Goal: Navigation & Orientation: Find specific page/section

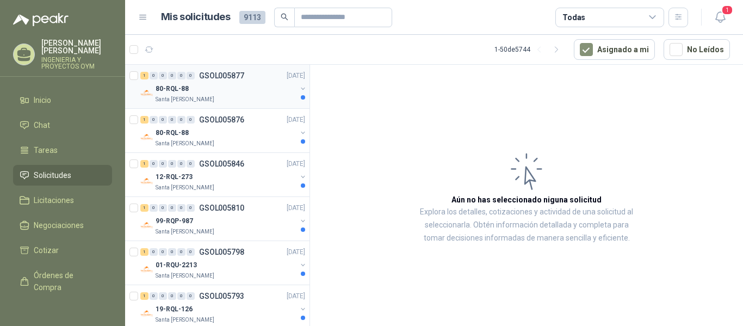
click at [205, 81] on div "1 0 0 0 0 0 GSOL005877 [DATE]" at bounding box center [223, 75] width 167 height 13
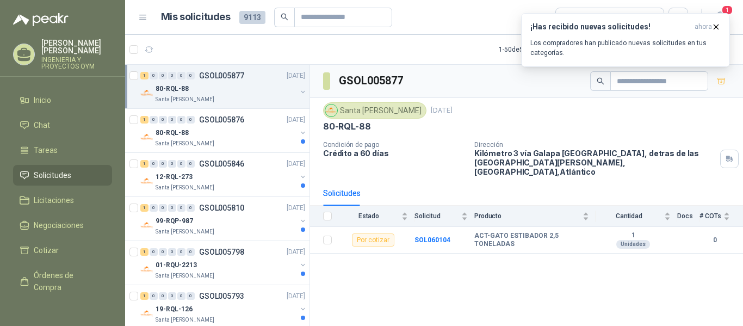
scroll to position [23, 0]
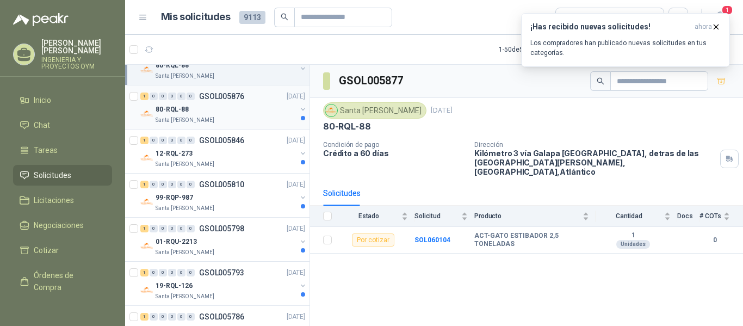
click at [223, 122] on div "Santa [PERSON_NAME]" at bounding box center [226, 120] width 141 height 9
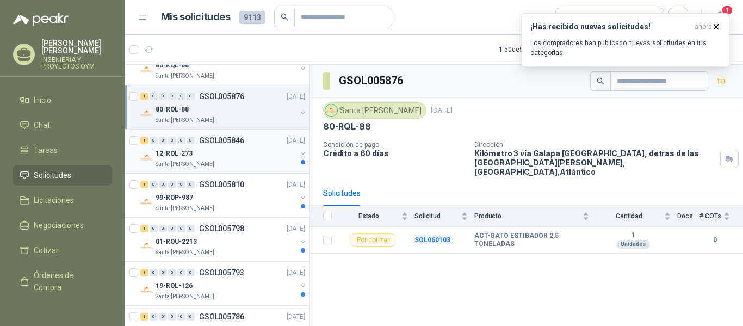
click at [234, 164] on div "Santa [PERSON_NAME]" at bounding box center [226, 164] width 141 height 9
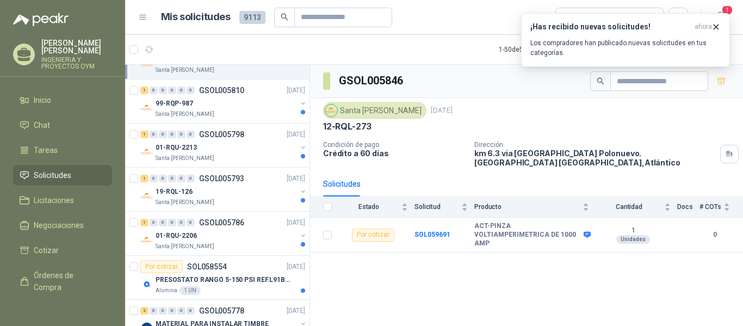
scroll to position [122, 0]
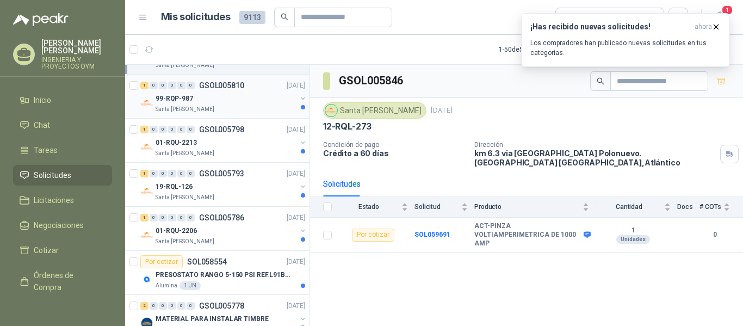
click at [252, 107] on div "Santa [PERSON_NAME]" at bounding box center [226, 109] width 141 height 9
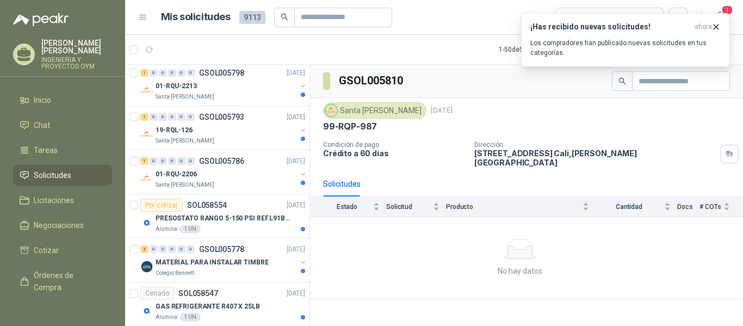
scroll to position [188, 0]
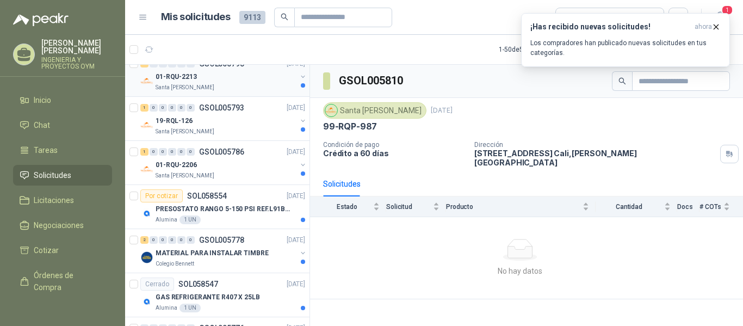
click at [236, 91] on div "Santa [PERSON_NAME]" at bounding box center [226, 87] width 141 height 9
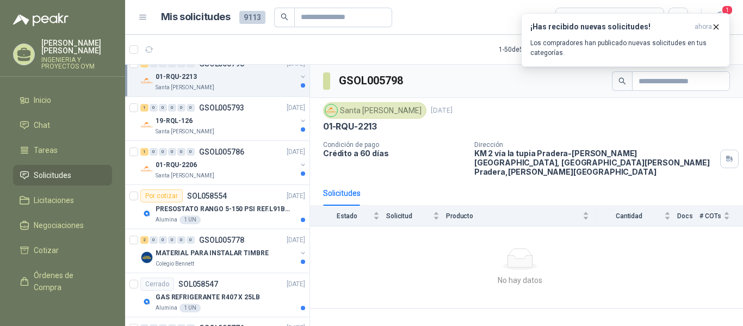
scroll to position [198, 0]
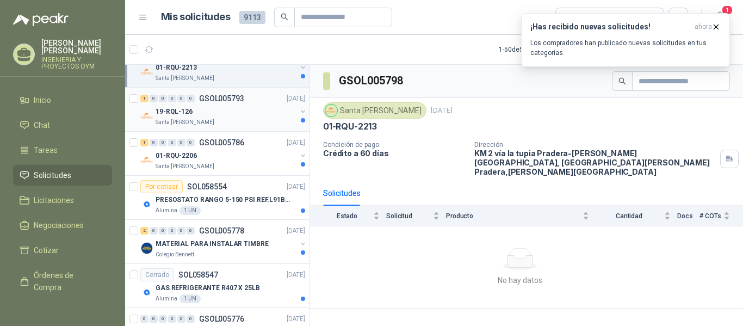
click at [251, 114] on div "19-RQL-126" at bounding box center [226, 111] width 141 height 13
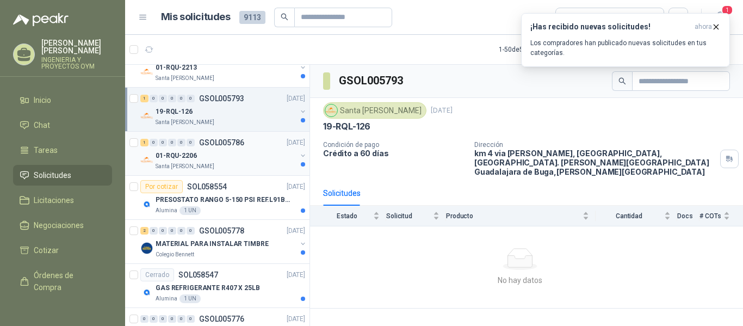
click at [258, 164] on div "Santa [PERSON_NAME]" at bounding box center [226, 166] width 141 height 9
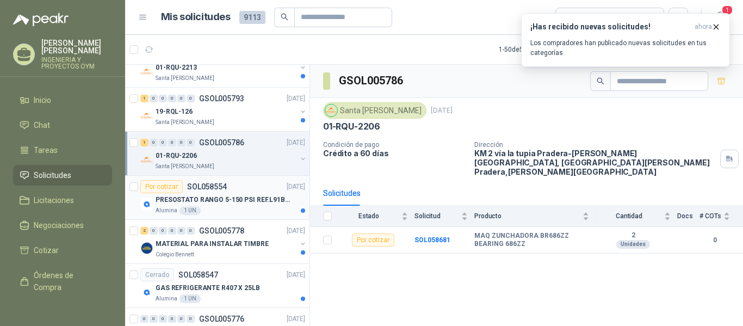
click at [260, 203] on p "PRESOSTATO RANGO 5-150 PSI REF.L91B-1050" at bounding box center [223, 200] width 135 height 10
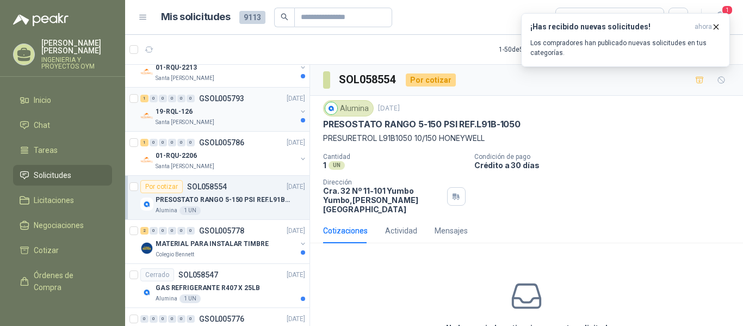
click at [256, 112] on div "19-RQL-126" at bounding box center [226, 111] width 141 height 13
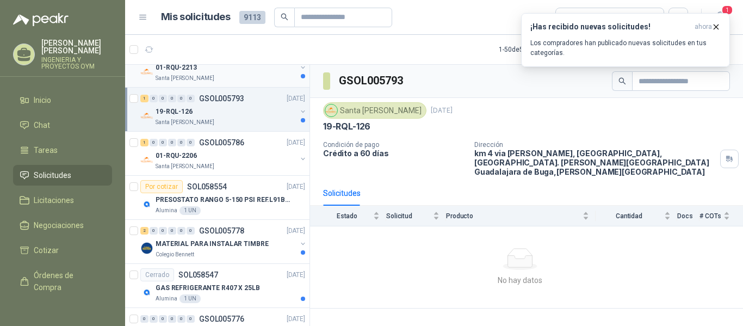
click at [257, 76] on div "Santa [PERSON_NAME]" at bounding box center [226, 78] width 141 height 9
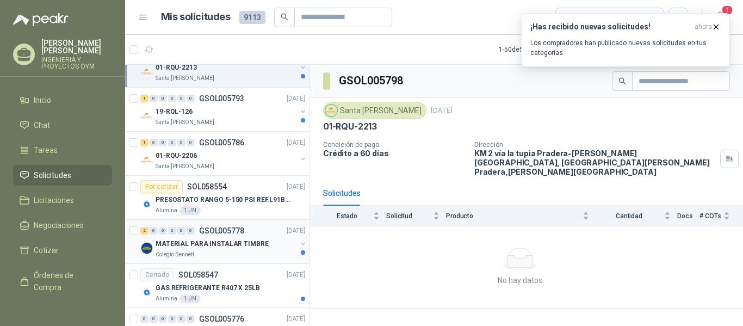
click at [230, 238] on div "MATERIAL PARA INSTALAR TIMBRE" at bounding box center [226, 243] width 141 height 13
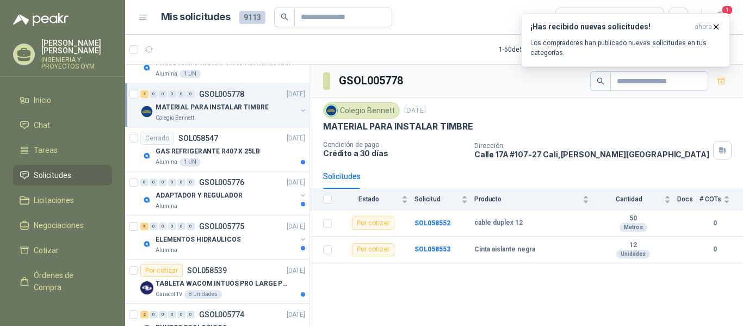
scroll to position [348, 0]
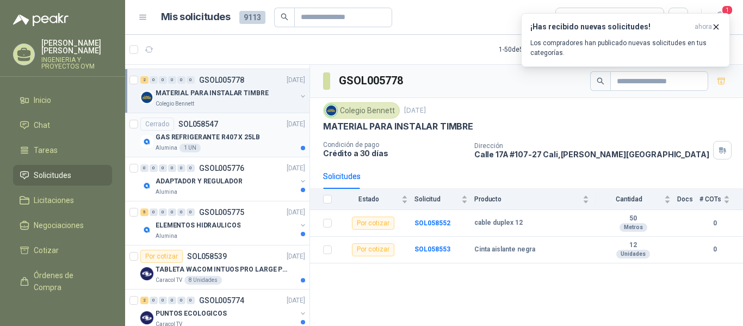
click at [247, 139] on p "GAS REFRIGERANTE R407 X 25LB" at bounding box center [208, 137] width 104 height 10
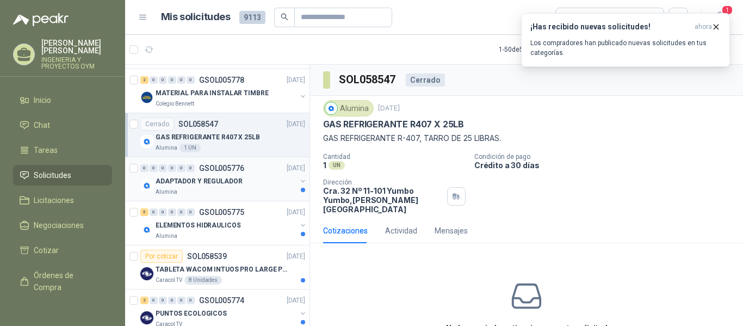
click at [225, 182] on p "ADAPTADOR Y REGULADOR" at bounding box center [199, 181] width 87 height 10
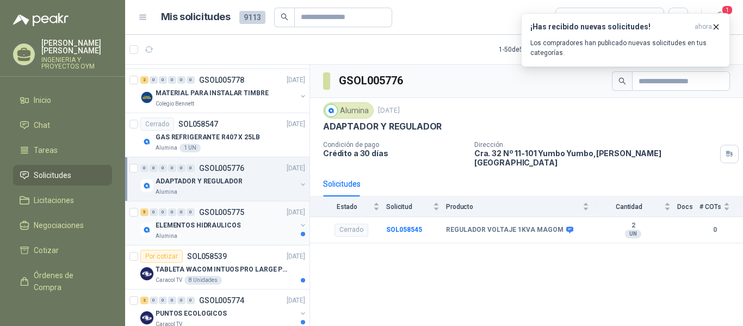
click at [262, 237] on div "Alumina" at bounding box center [226, 236] width 141 height 9
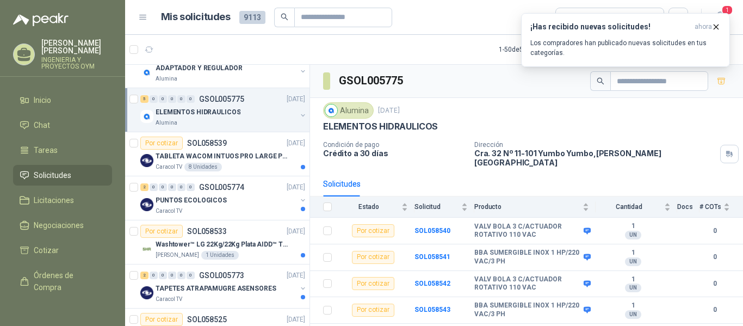
scroll to position [471, 0]
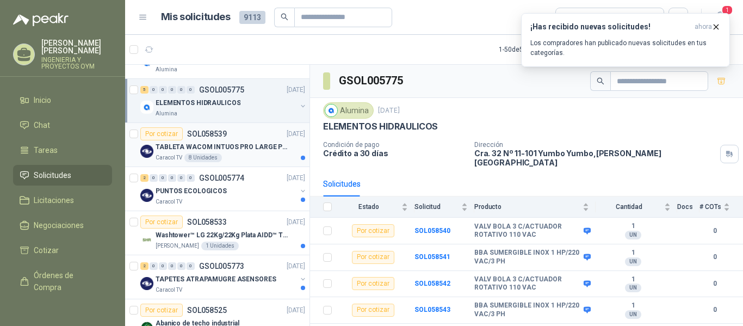
click at [249, 152] on div "TABLETA WACOM INTUOS PRO LARGE PTK870K0A" at bounding box center [231, 146] width 150 height 13
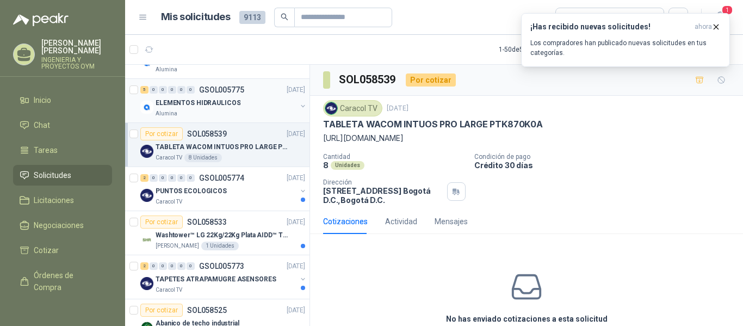
click at [238, 122] on div "5 0 0 0 0 0 GSOL005775 [DATE] ELEMENTOS HIDRAULICOS Alumina" at bounding box center [217, 101] width 184 height 44
click at [238, 116] on div "Alumina" at bounding box center [226, 113] width 141 height 9
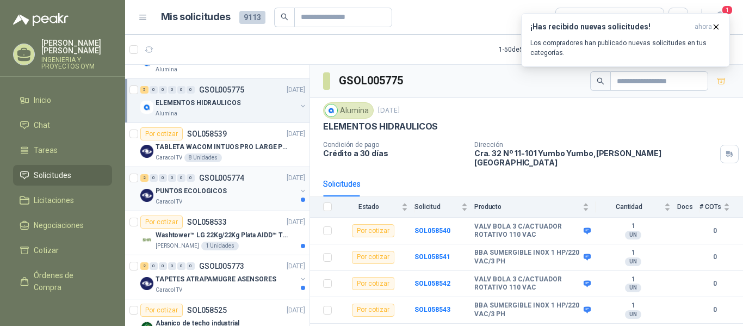
click at [252, 198] on div "Caracol TV" at bounding box center [226, 202] width 141 height 9
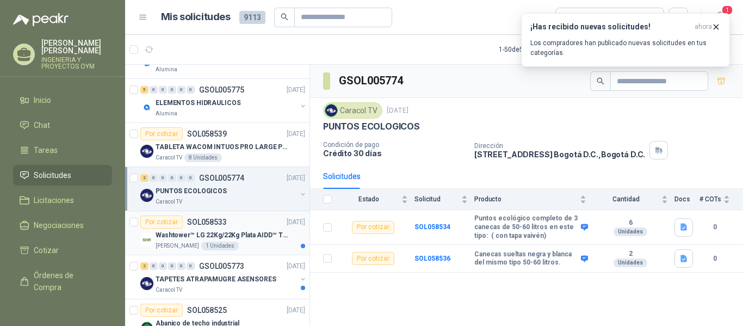
click at [250, 239] on p "Washtower™ LG 22Kg/22Kg Plata AIDD™ ThinQ™ Steam™ WK22VS6P" at bounding box center [223, 235] width 135 height 10
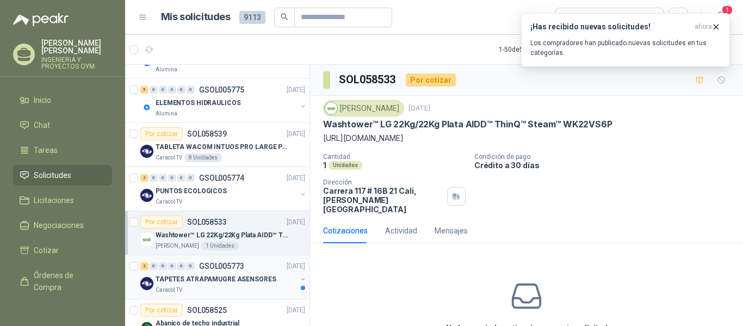
click at [249, 277] on p "TAPETES ATRAPAMUGRE ASENSORES" at bounding box center [216, 279] width 121 height 10
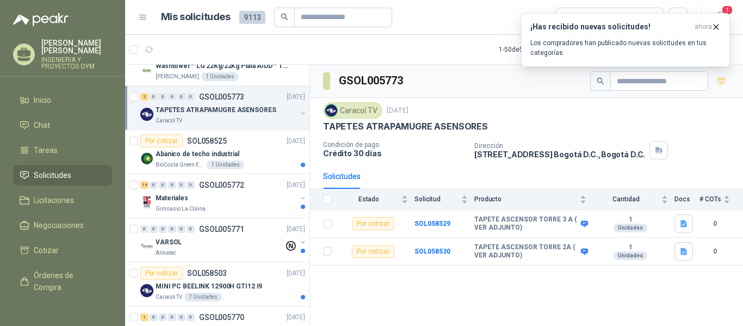
scroll to position [645, 0]
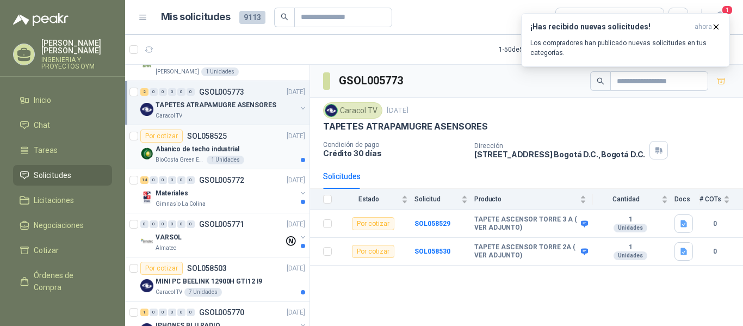
click at [246, 157] on div "BioCosta Green Energy S.A.S 1 Unidades" at bounding box center [231, 160] width 150 height 9
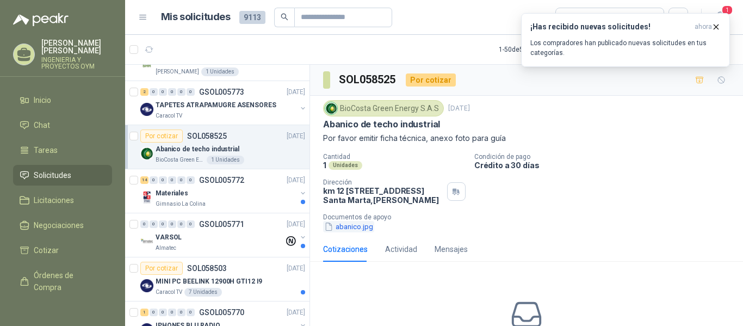
click at [355, 232] on button "abanico.jpg" at bounding box center [348, 226] width 51 height 11
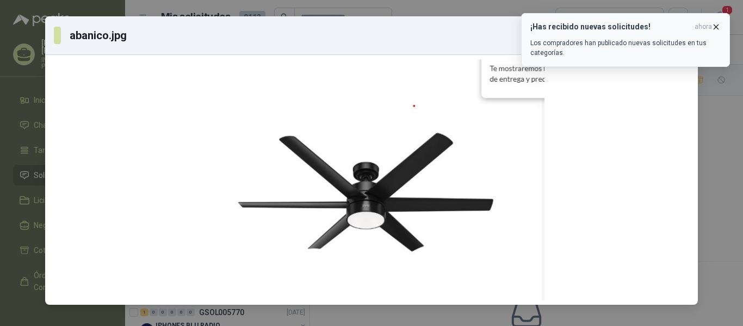
click at [713, 23] on icon "button" at bounding box center [716, 26] width 9 height 9
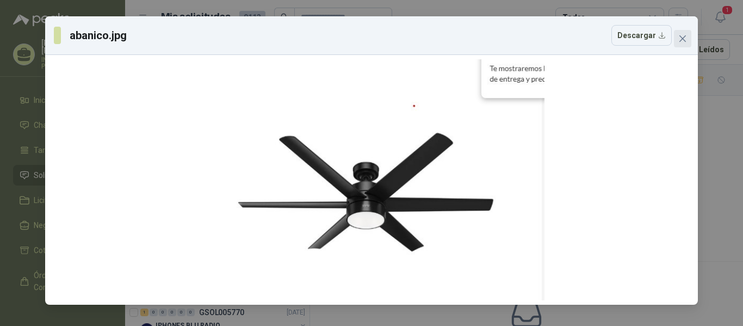
click at [685, 37] on icon "close" at bounding box center [683, 38] width 7 height 7
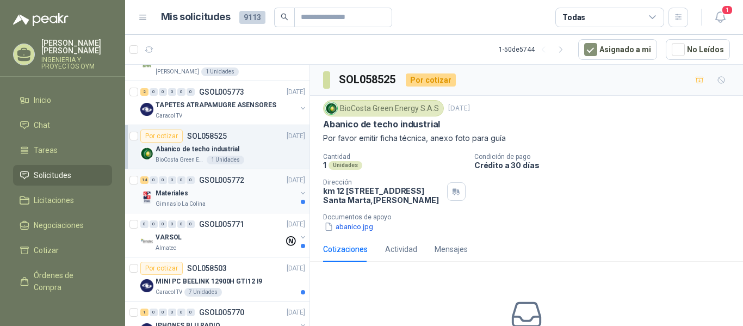
click at [254, 180] on div "14 0 0 0 0 0 GSOL005772 [DATE]" at bounding box center [223, 180] width 167 height 13
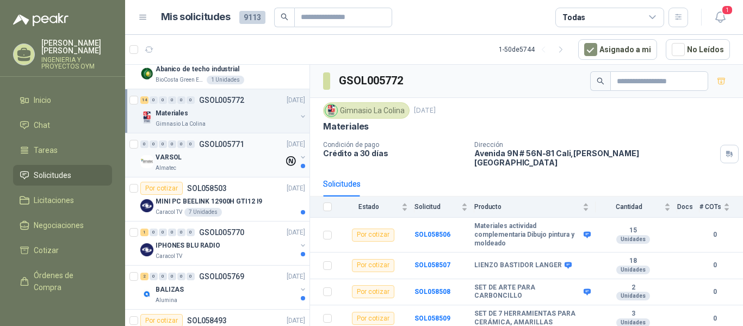
scroll to position [730, 0]
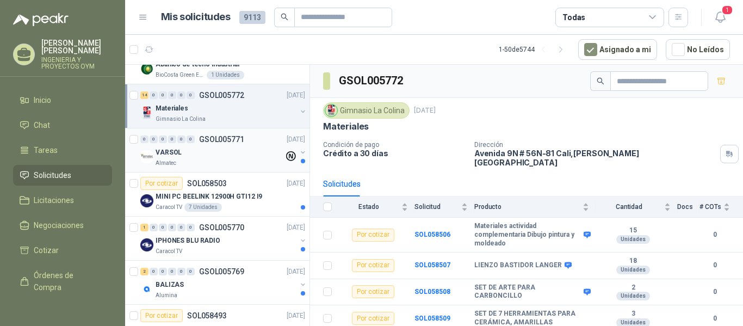
click at [232, 162] on div "Almatec" at bounding box center [220, 163] width 128 height 9
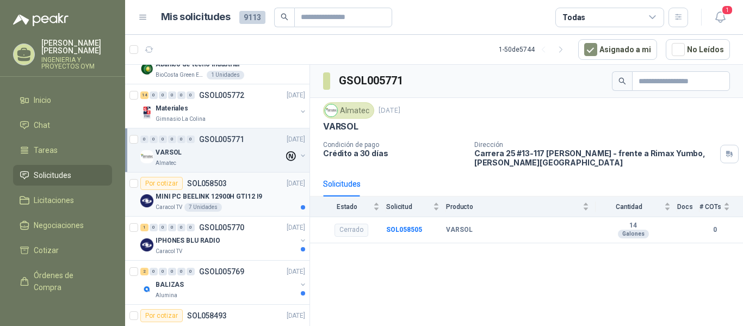
click at [251, 198] on p "MINI PC BEELINK 12900H GTI12 I9" at bounding box center [209, 197] width 107 height 10
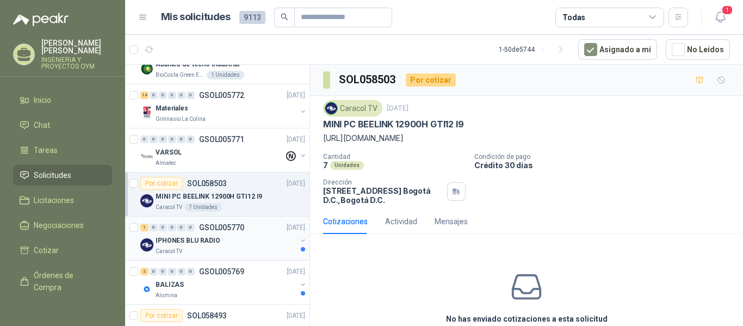
click at [253, 246] on div "IPHONES BLU RADIO" at bounding box center [226, 240] width 141 height 13
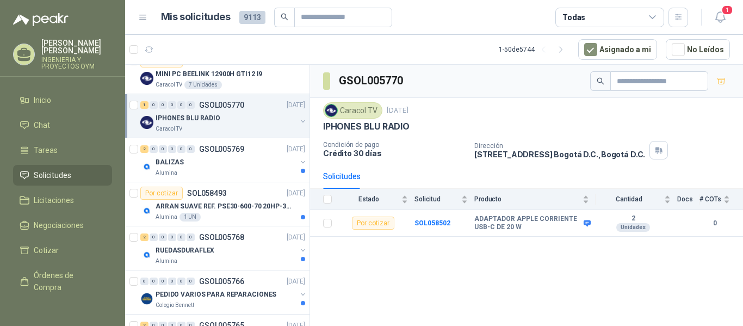
scroll to position [856, 0]
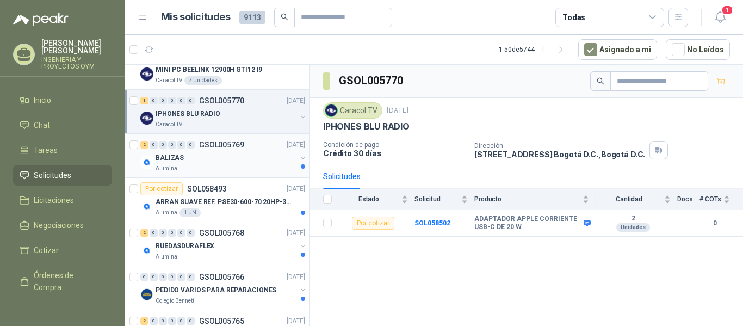
click at [257, 175] on div "2 0 0 0 0 0 GSOL005769 [DATE] BALIZAS Alumina" at bounding box center [217, 156] width 184 height 44
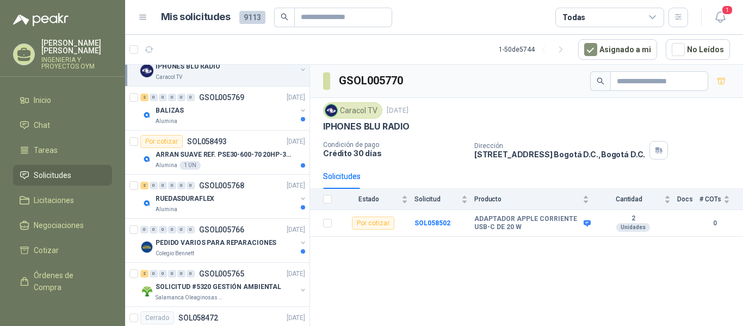
scroll to position [923, 0]
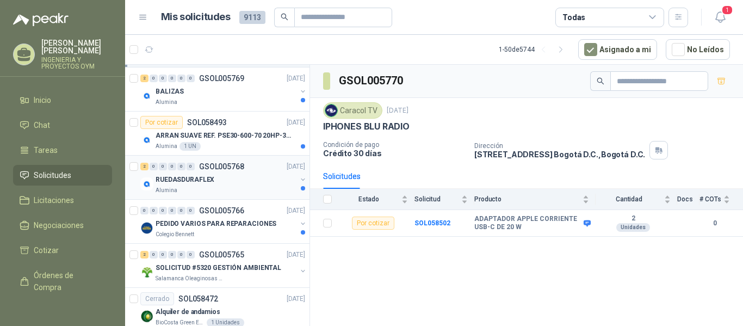
click at [271, 186] on div "RUEDASDURAFLEX" at bounding box center [226, 179] width 141 height 13
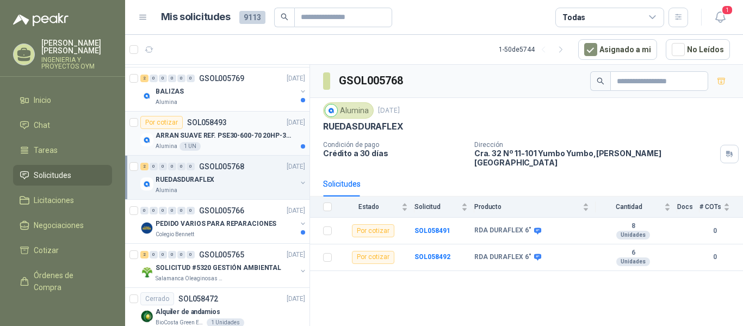
click at [245, 135] on p "ARRAN SUAVE REF. PSE30-600-70 20HP-30A" at bounding box center [223, 136] width 135 height 10
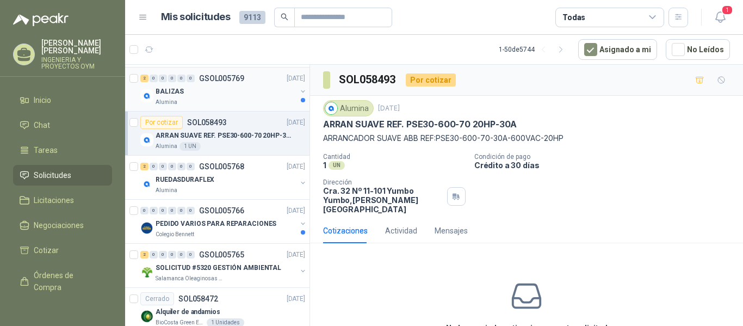
click at [254, 106] on div "Alumina" at bounding box center [226, 102] width 141 height 9
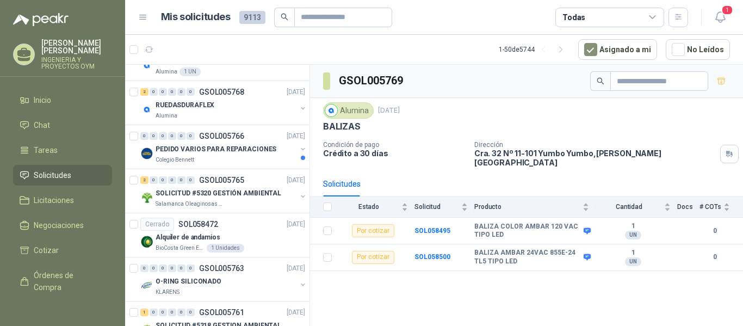
scroll to position [1021, 0]
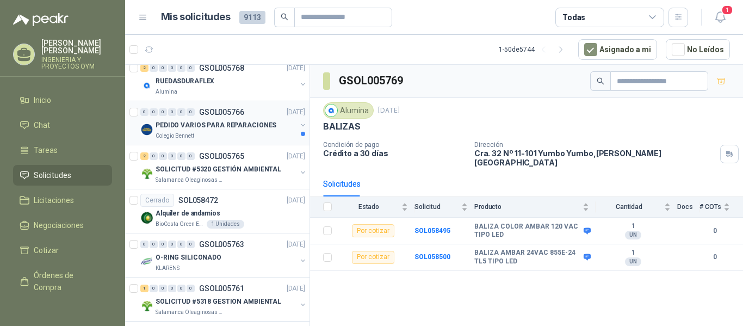
click at [248, 133] on div "Colegio Bennett" at bounding box center [226, 136] width 141 height 9
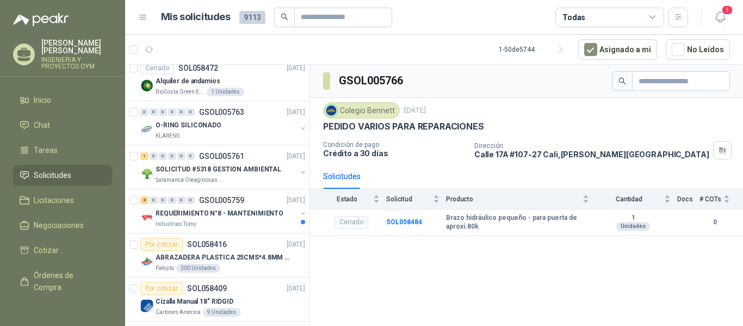
scroll to position [1181, 0]
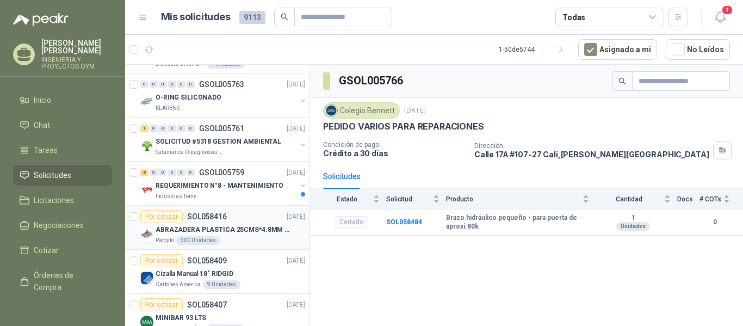
click at [256, 210] on div "Por cotizar SOL058416 [DATE]" at bounding box center [222, 216] width 165 height 13
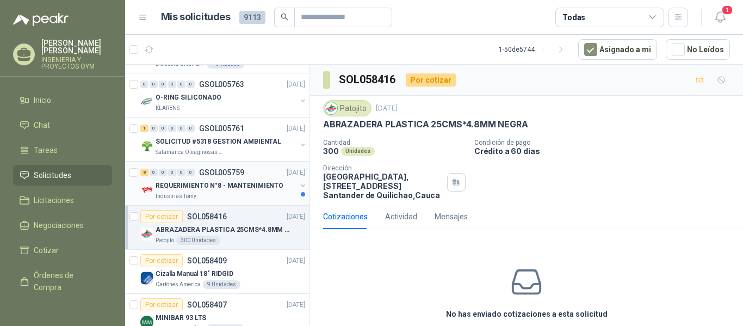
click at [256, 201] on div "8 0 0 0 0 0 GSOL005759 [DATE] REQUERIMIENTO N°8 - MANTENIMIENTO Industrias Tomy" at bounding box center [217, 184] width 184 height 44
click at [258, 195] on div "Industrias Tomy" at bounding box center [226, 196] width 141 height 9
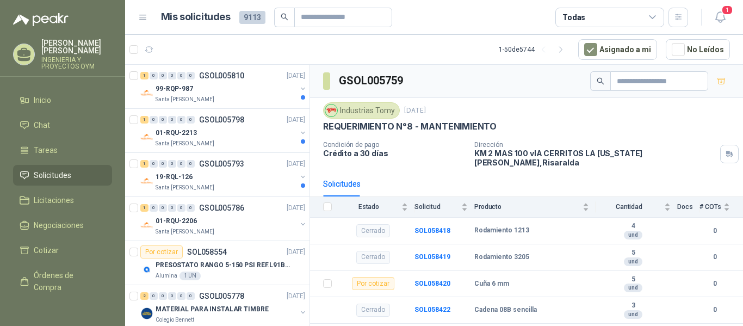
scroll to position [52, 0]
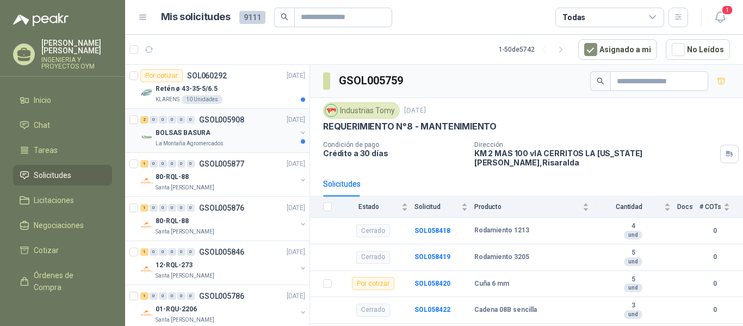
click at [206, 123] on div "2 0 0 0 0 0 GSOL005908 [DATE]" at bounding box center [223, 119] width 167 height 13
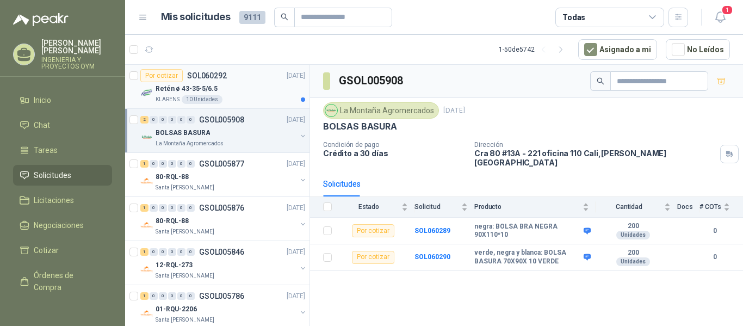
click at [239, 99] on div "KLARENS 10 Unidades" at bounding box center [231, 99] width 150 height 9
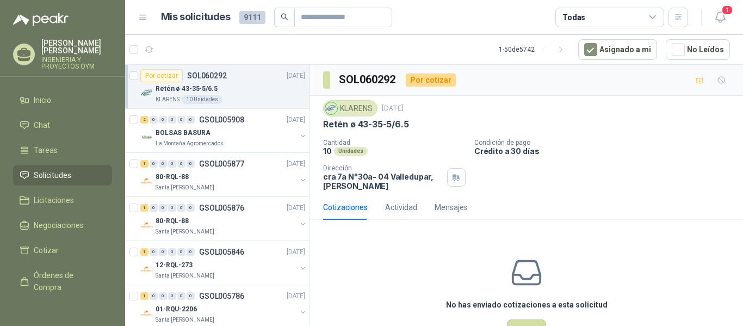
click at [74, 174] on li "Solicitudes" at bounding box center [63, 175] width 86 height 12
